Goal: Check status: Check status

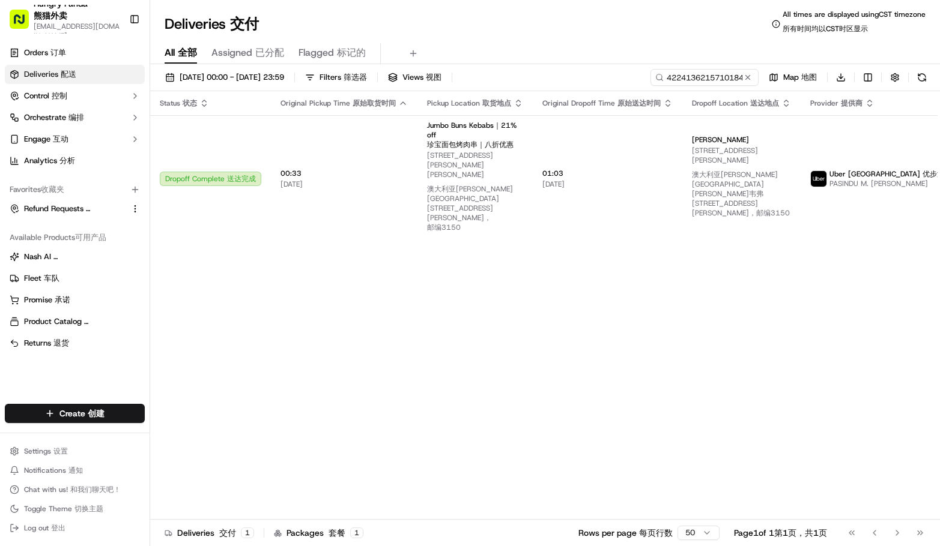
scroll to position [0, 31]
click at [700, 77] on input "4224136215710184845872446428451761061839" at bounding box center [704, 77] width 108 height 17
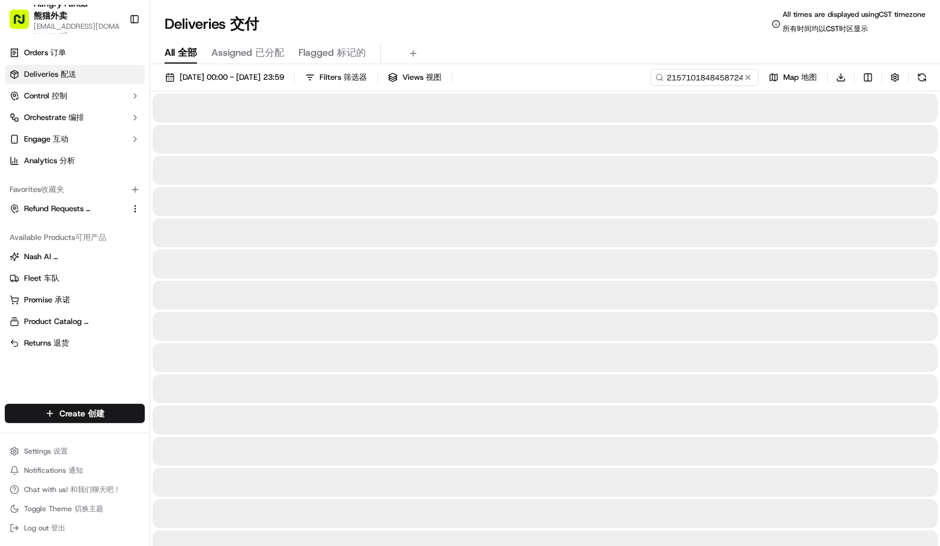
type input "215710184845872446428"
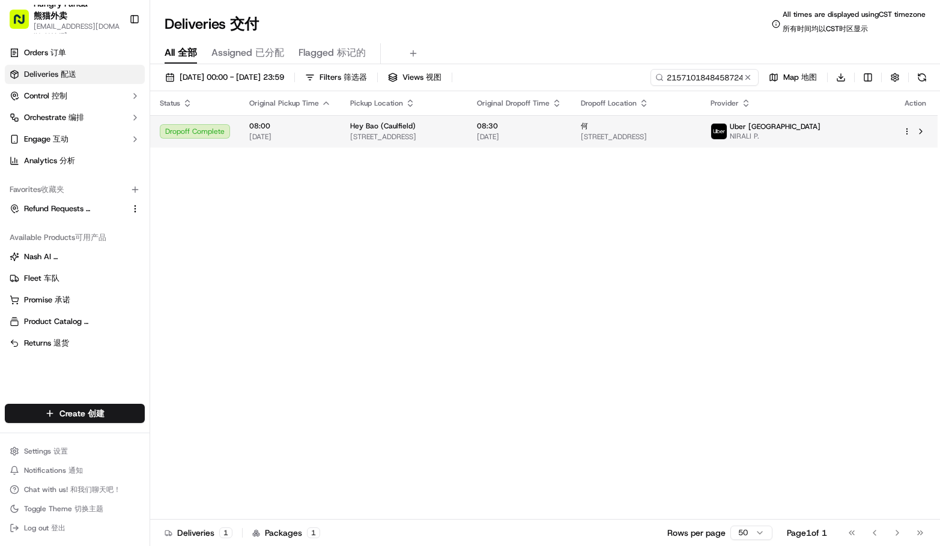
click at [727, 130] on img at bounding box center [719, 132] width 16 height 16
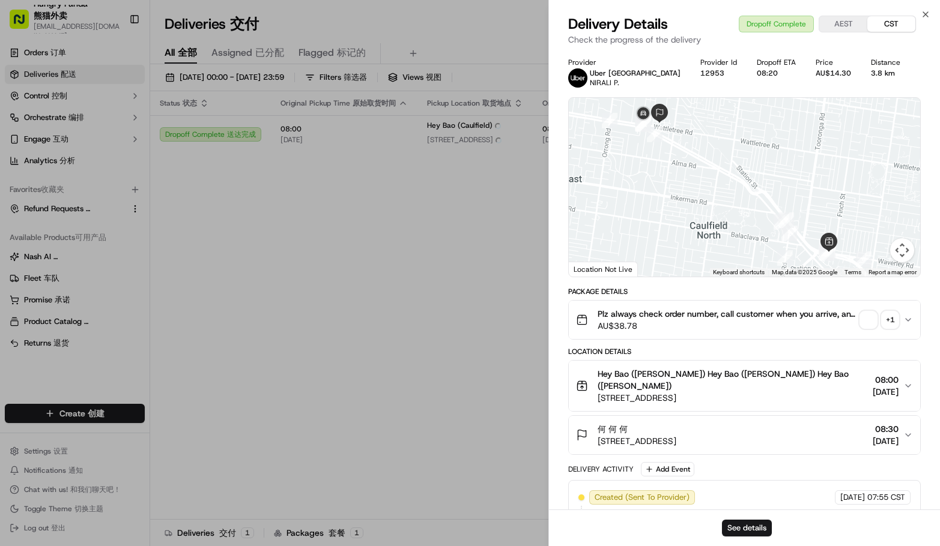
click at [899, 316] on div "Plz always check order number, call customer when you arrive, any delivery issu…" at bounding box center [739, 320] width 327 height 24
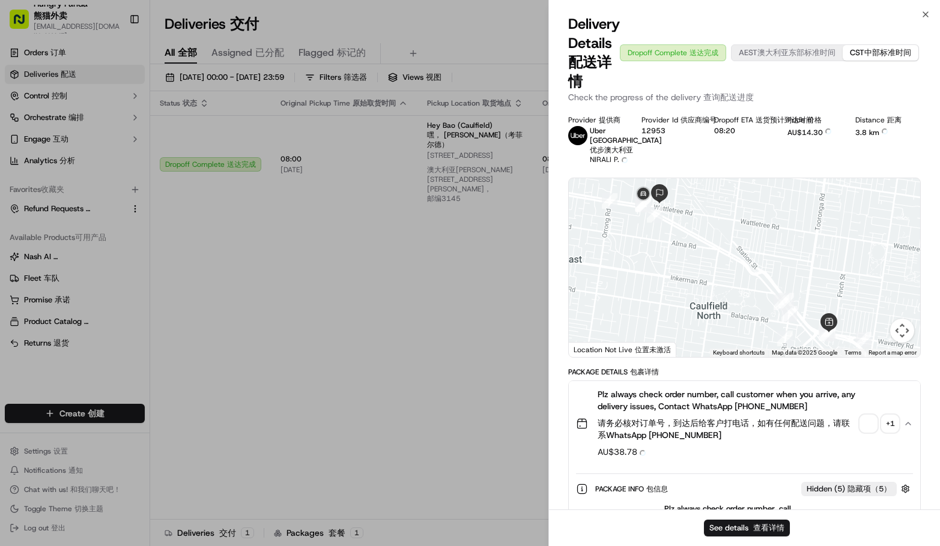
click at [890, 432] on div "+ 1 + 1" at bounding box center [889, 424] width 17 height 17
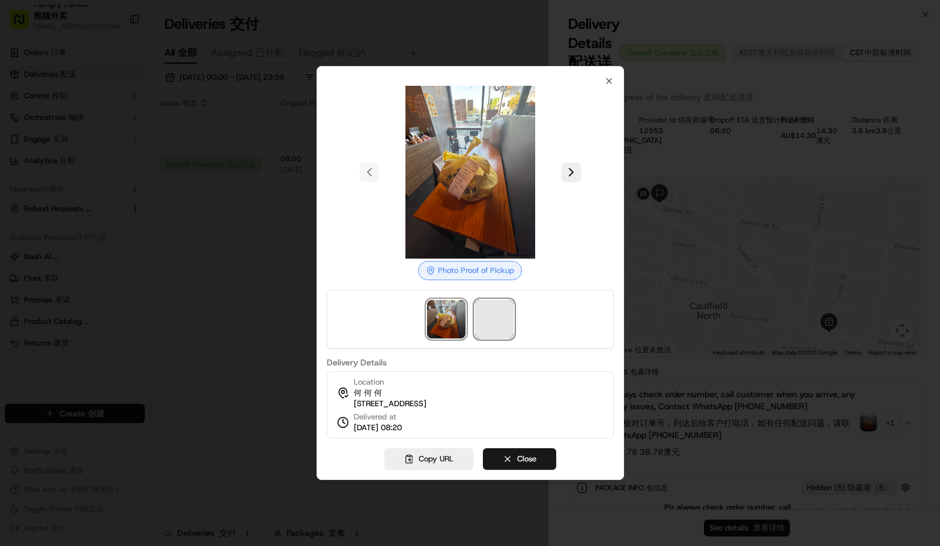
click at [488, 315] on span at bounding box center [494, 319] width 38 height 38
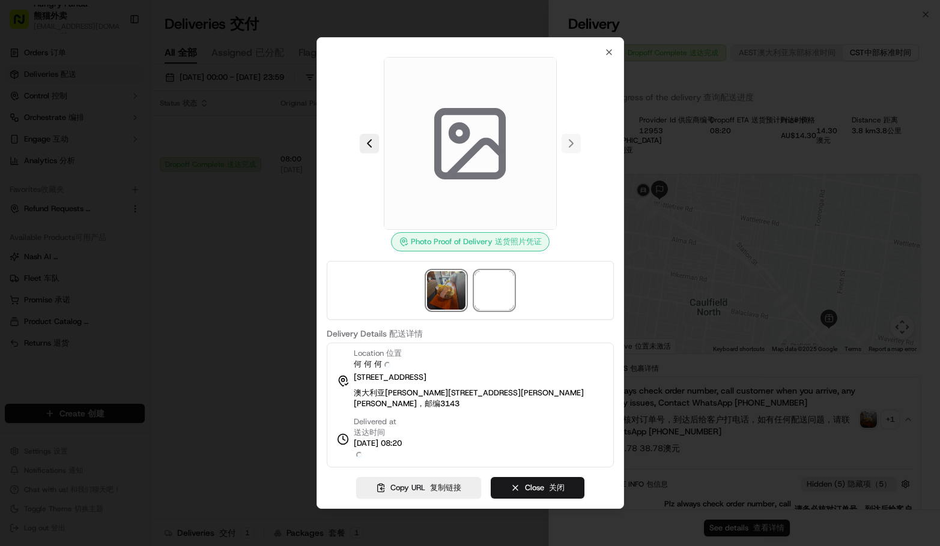
click at [452, 295] on img at bounding box center [446, 290] width 38 height 38
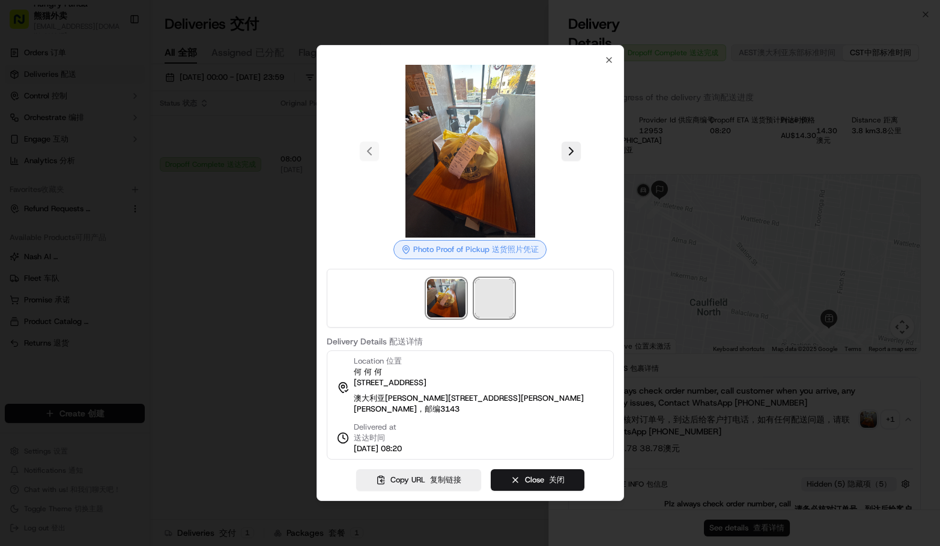
click at [497, 290] on span at bounding box center [494, 298] width 38 height 38
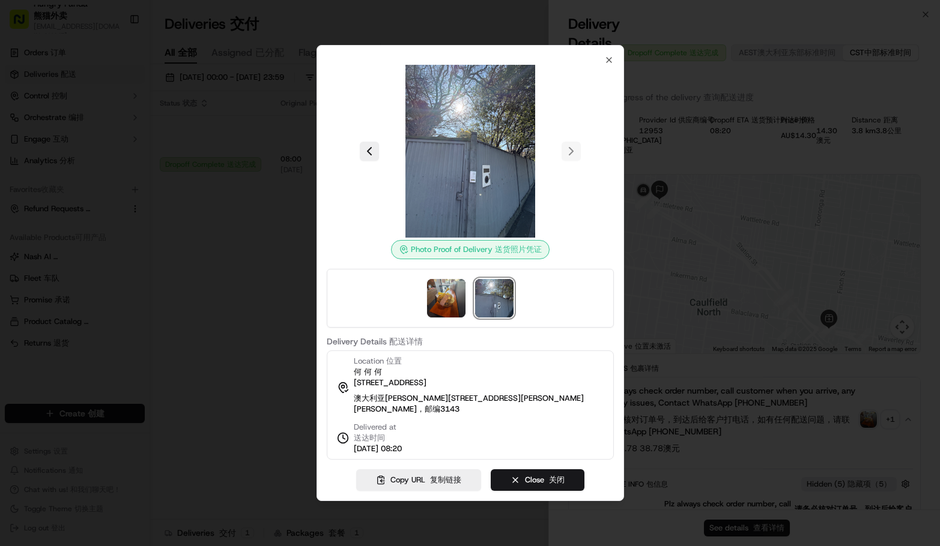
click at [338, 306] on div at bounding box center [470, 298] width 287 height 59
click at [284, 313] on div at bounding box center [470, 273] width 940 height 546
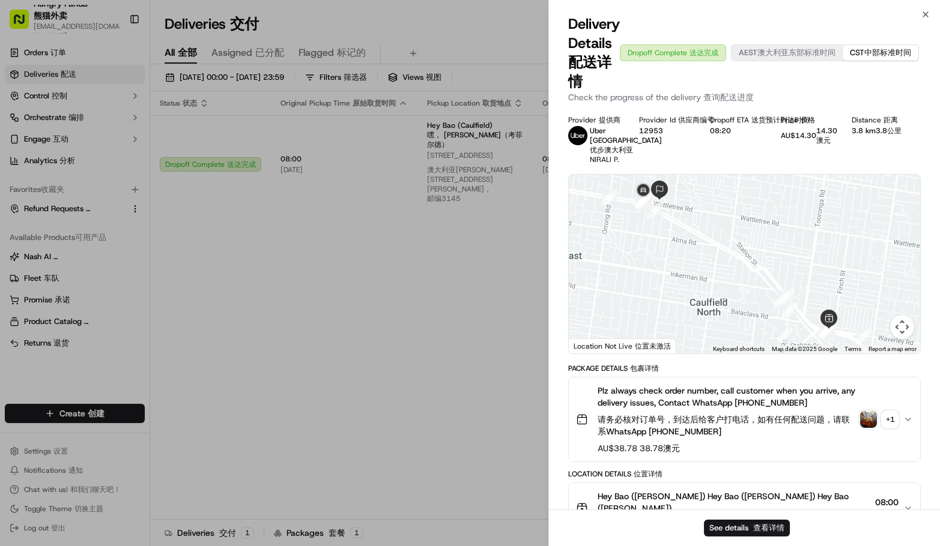
drag, startPoint x: 410, startPoint y: 297, endPoint x: 413, endPoint y: 288, distance: 9.1
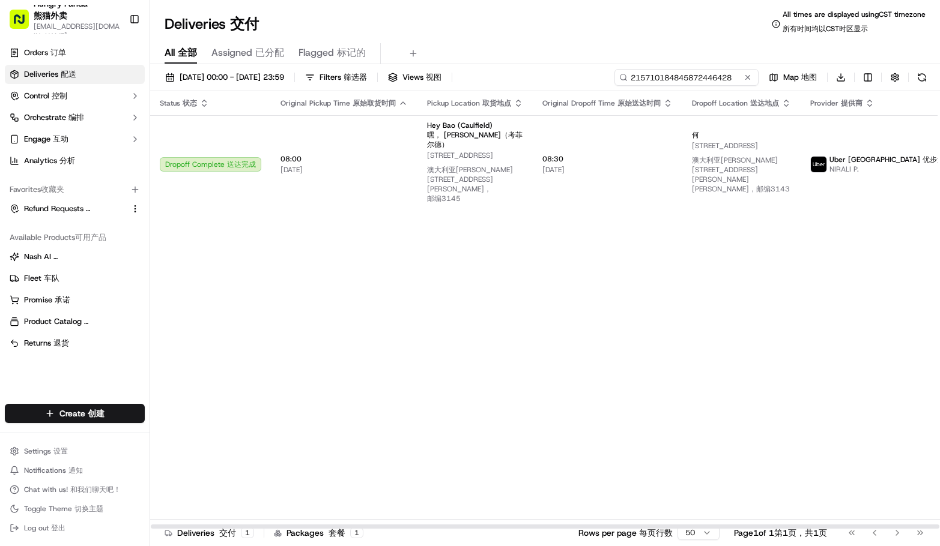
click at [683, 74] on input "215710184845872446428" at bounding box center [686, 77] width 144 height 17
click at [814, 277] on div "Status Status 状态 Original Pickup Time Original Pickup Time 原始取货时间 Pickup Locati…" at bounding box center [590, 310] width 880 height 438
click at [698, 81] on input "215710184845872446428" at bounding box center [686, 77] width 144 height 17
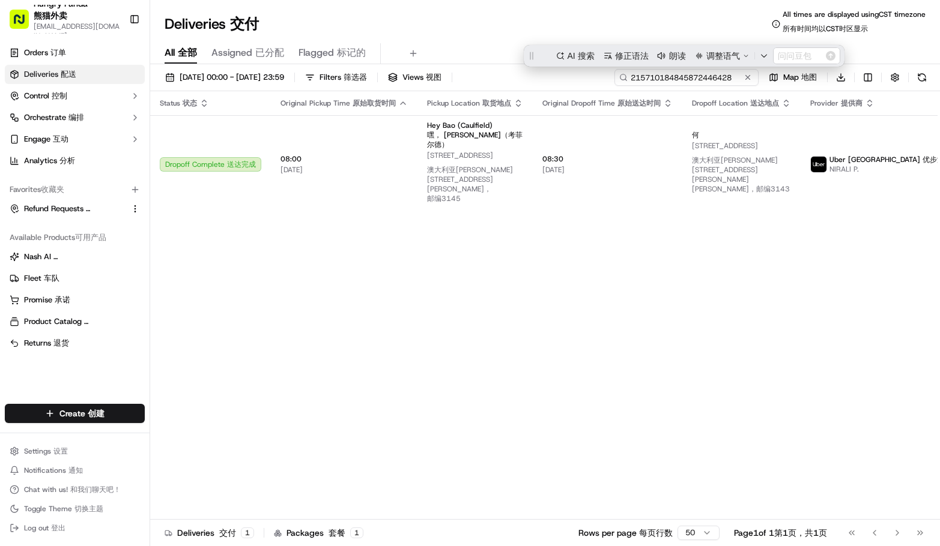
paste input "2105798757747351859"
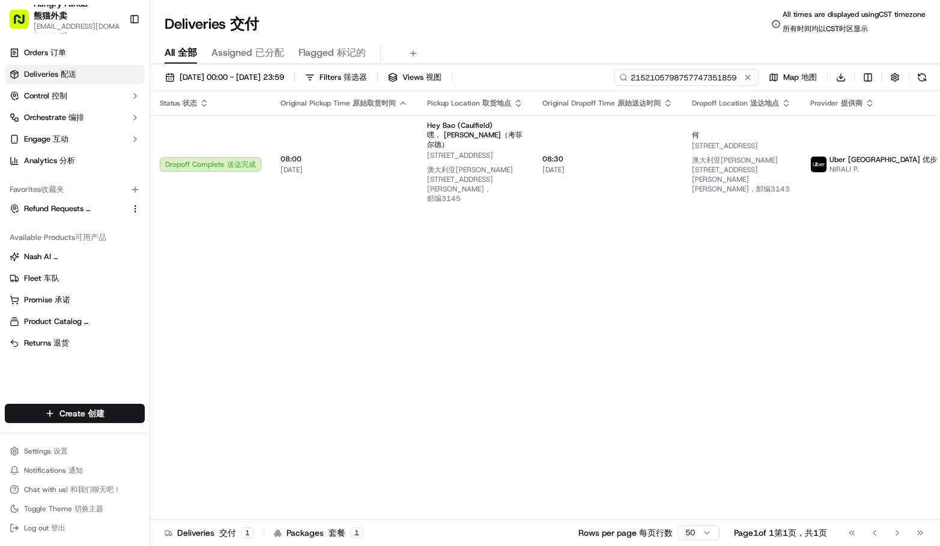
type input "2152105798757747351859"
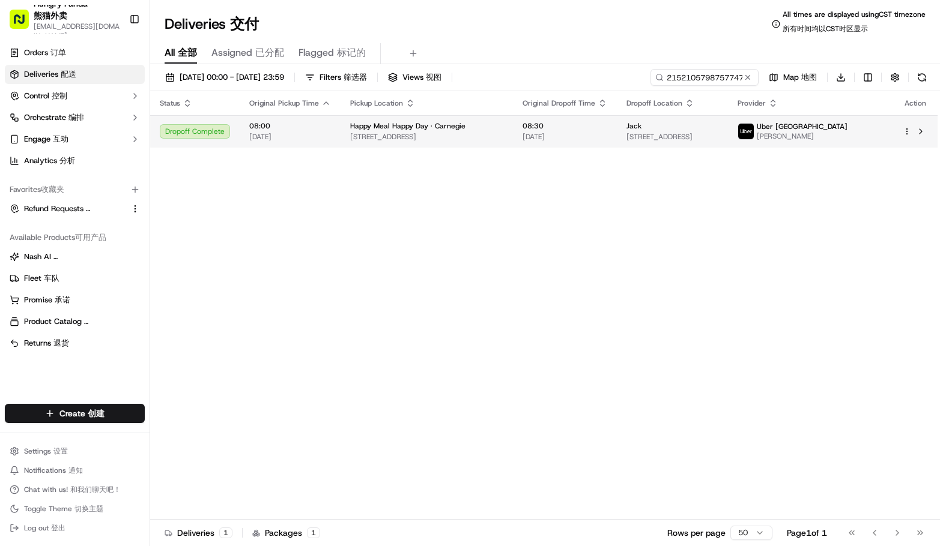
click at [754, 130] on img at bounding box center [746, 132] width 16 height 16
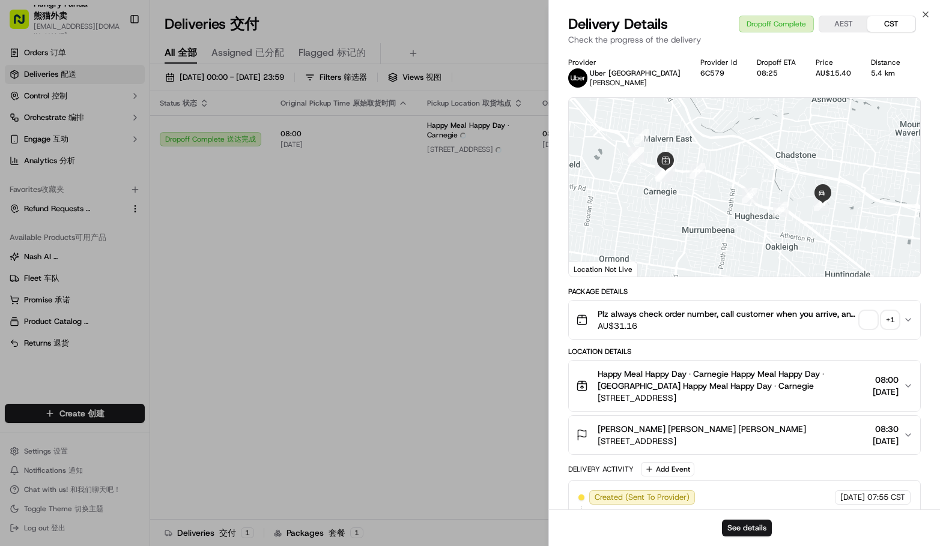
click at [888, 322] on div "+ 1" at bounding box center [889, 320] width 17 height 17
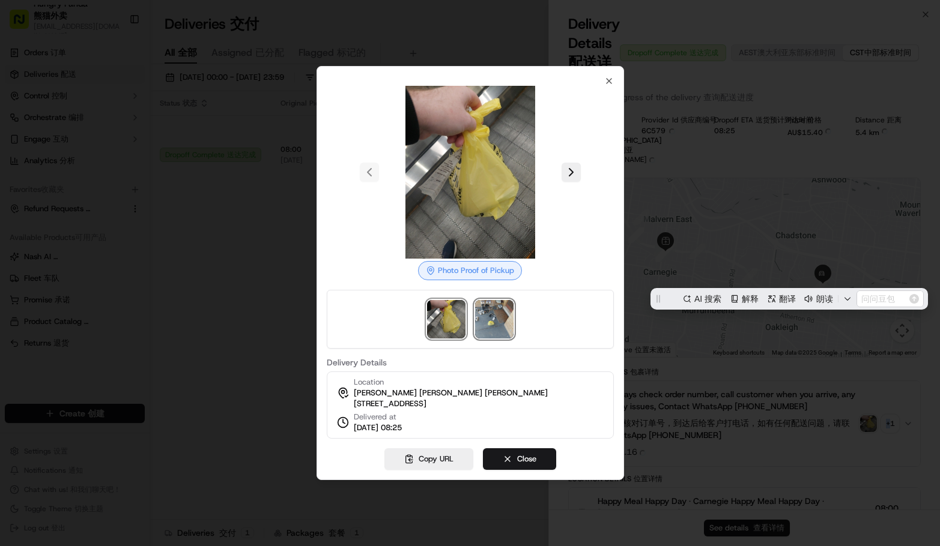
click at [497, 311] on img at bounding box center [494, 319] width 38 height 38
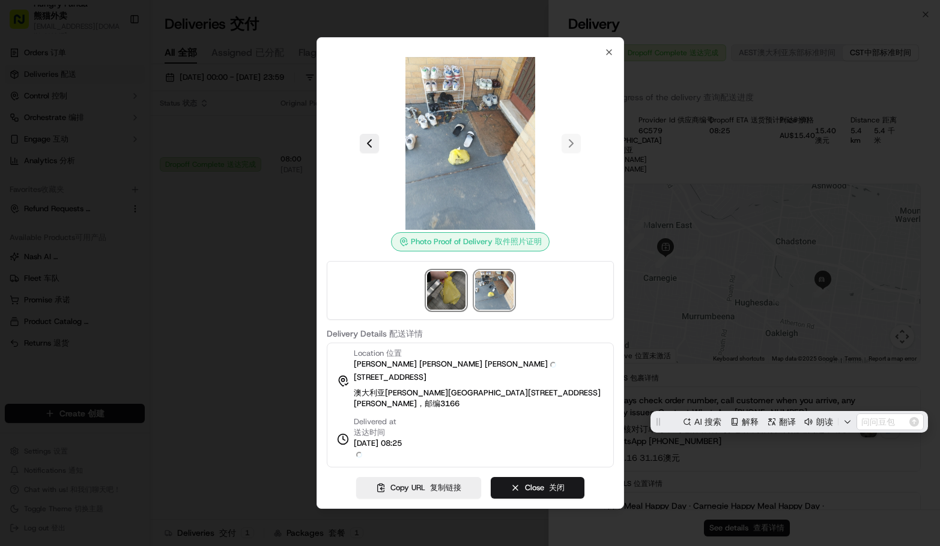
click at [451, 290] on img at bounding box center [446, 290] width 38 height 38
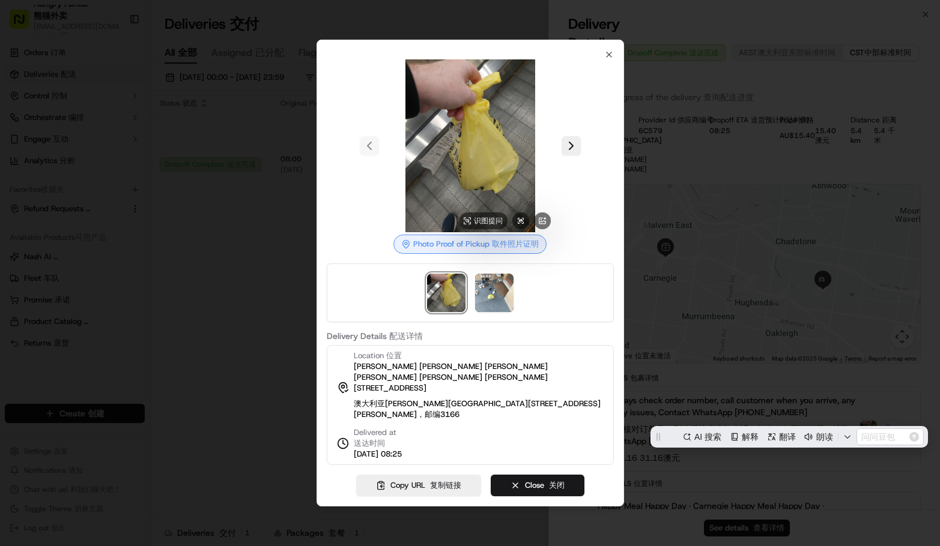
click at [459, 157] on img at bounding box center [470, 145] width 173 height 173
click at [706, 168] on div at bounding box center [470, 273] width 940 height 546
